Goal: Task Accomplishment & Management: Complete application form

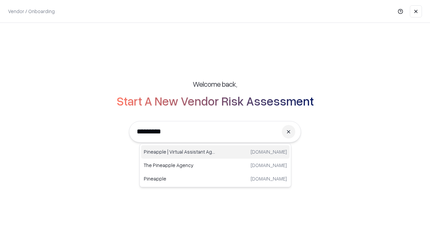
click at [215, 152] on div "Pineapple | Virtual Assistant Agency [DOMAIN_NAME]" at bounding box center [215, 151] width 148 height 13
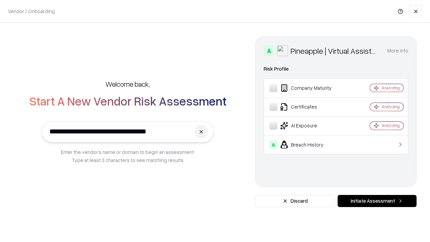
type input "**********"
click at [377, 201] on button "Initiate Assessment" at bounding box center [376, 201] width 79 height 12
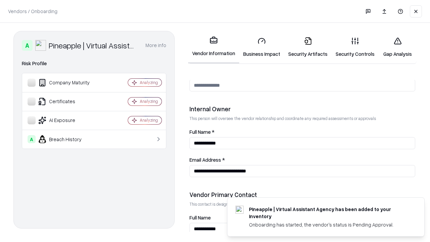
scroll to position [348, 0]
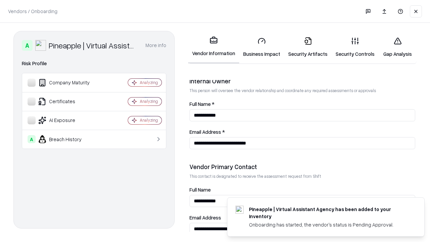
click at [261, 47] on link "Business Impact" at bounding box center [261, 47] width 45 height 31
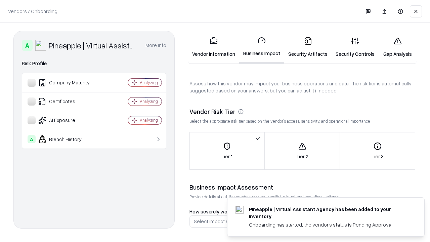
click at [397, 47] on link "Gap Analysis" at bounding box center [397, 47] width 38 height 31
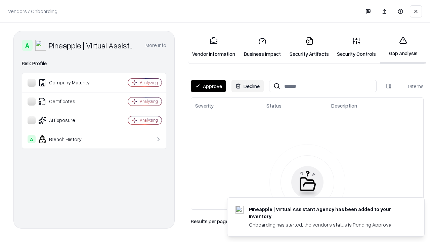
click at [208, 86] on button "Approve" at bounding box center [208, 86] width 35 height 12
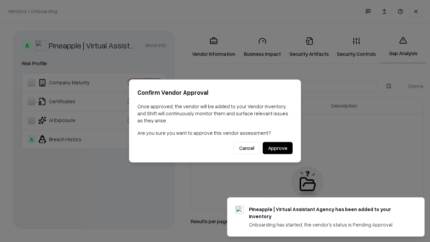
click at [277, 148] on button "Approve" at bounding box center [277, 148] width 30 height 12
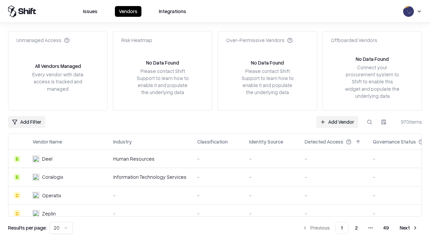
type input "**********"
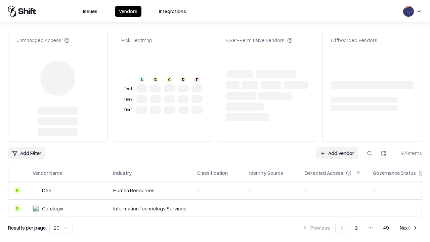
click at [337, 147] on link "Add Vendor" at bounding box center [337, 153] width 42 height 12
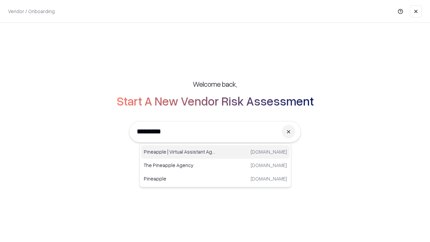
click at [215, 152] on div "Pineapple | Virtual Assistant Agency [DOMAIN_NAME]" at bounding box center [215, 151] width 148 height 13
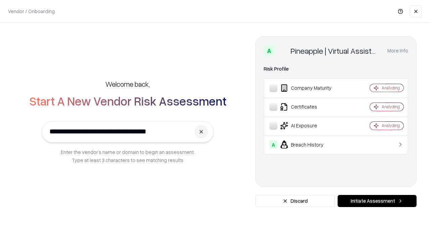
type input "**********"
click at [377, 201] on button "Initiate Assessment" at bounding box center [376, 201] width 79 height 12
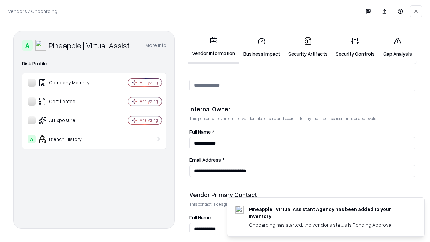
scroll to position [348, 0]
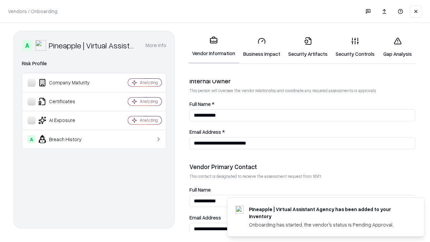
click at [397, 47] on link "Gap Analysis" at bounding box center [397, 47] width 38 height 31
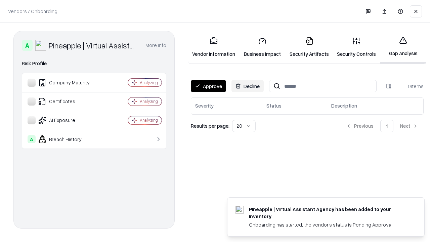
click at [208, 86] on button "Approve" at bounding box center [208, 86] width 35 height 12
